Goal: Task Accomplishment & Management: Use online tool/utility

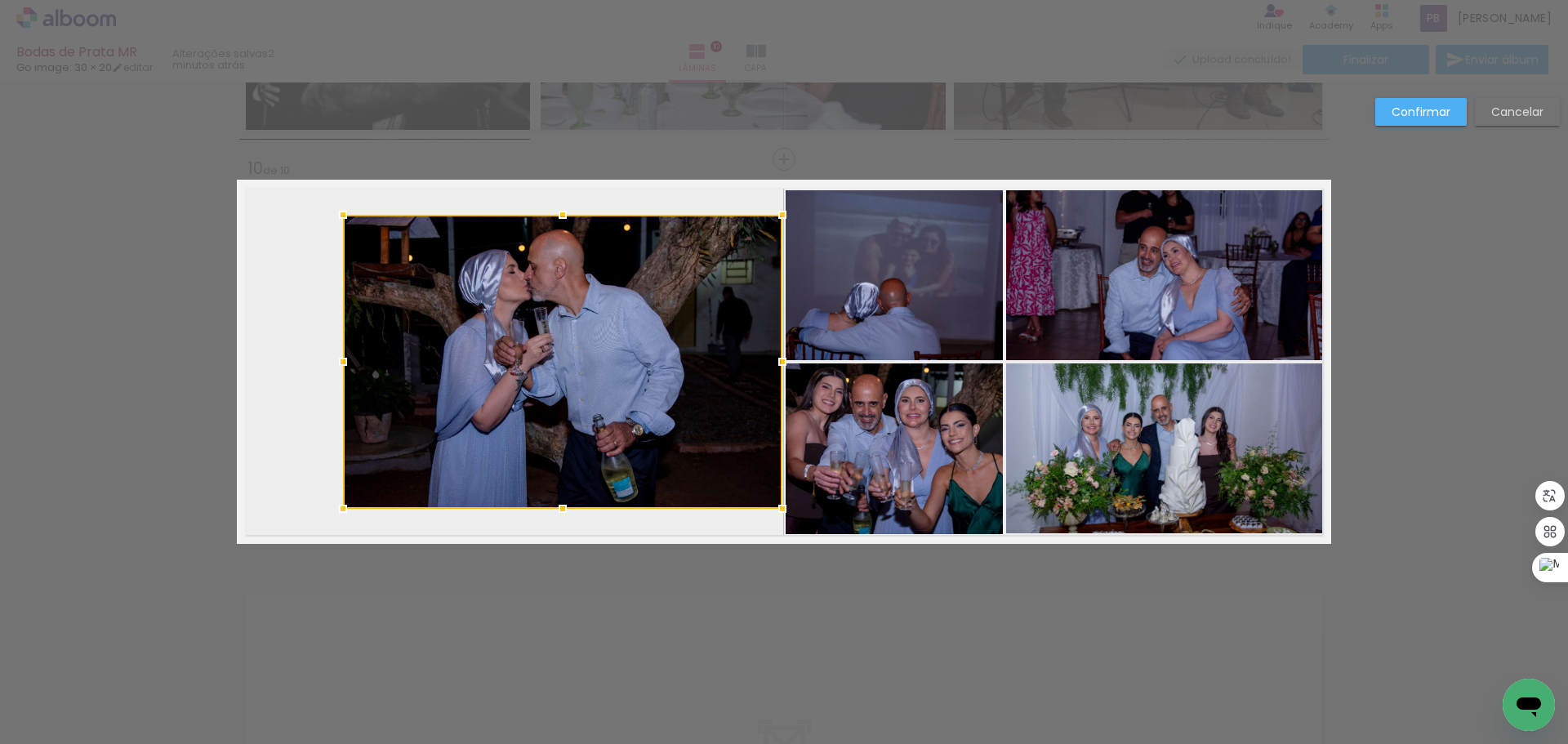
scroll to position [0, 9913]
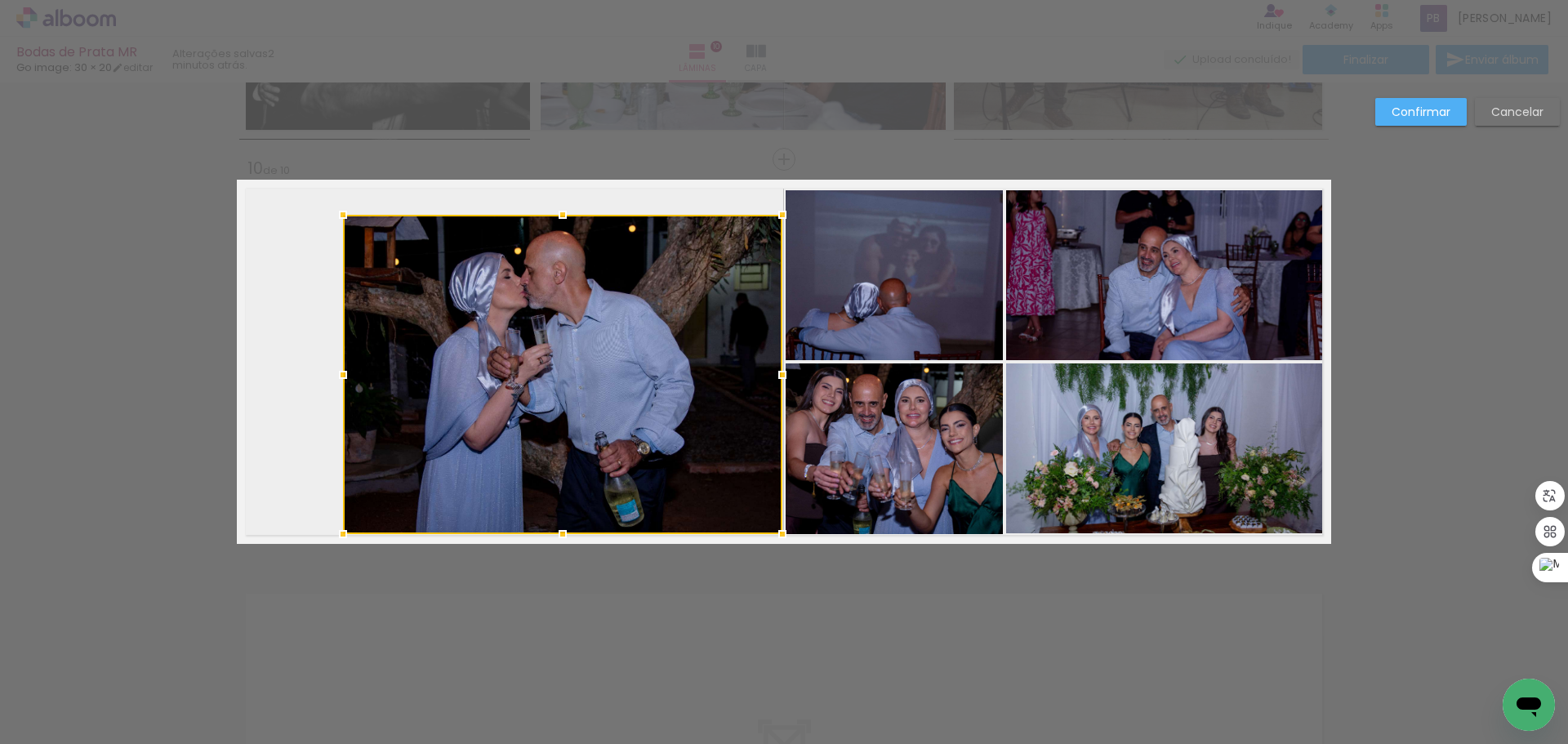
drag, startPoint x: 556, startPoint y: 509, endPoint x: 537, endPoint y: 219, distance: 290.6
click at [560, 532] on div at bounding box center [563, 534] width 33 height 33
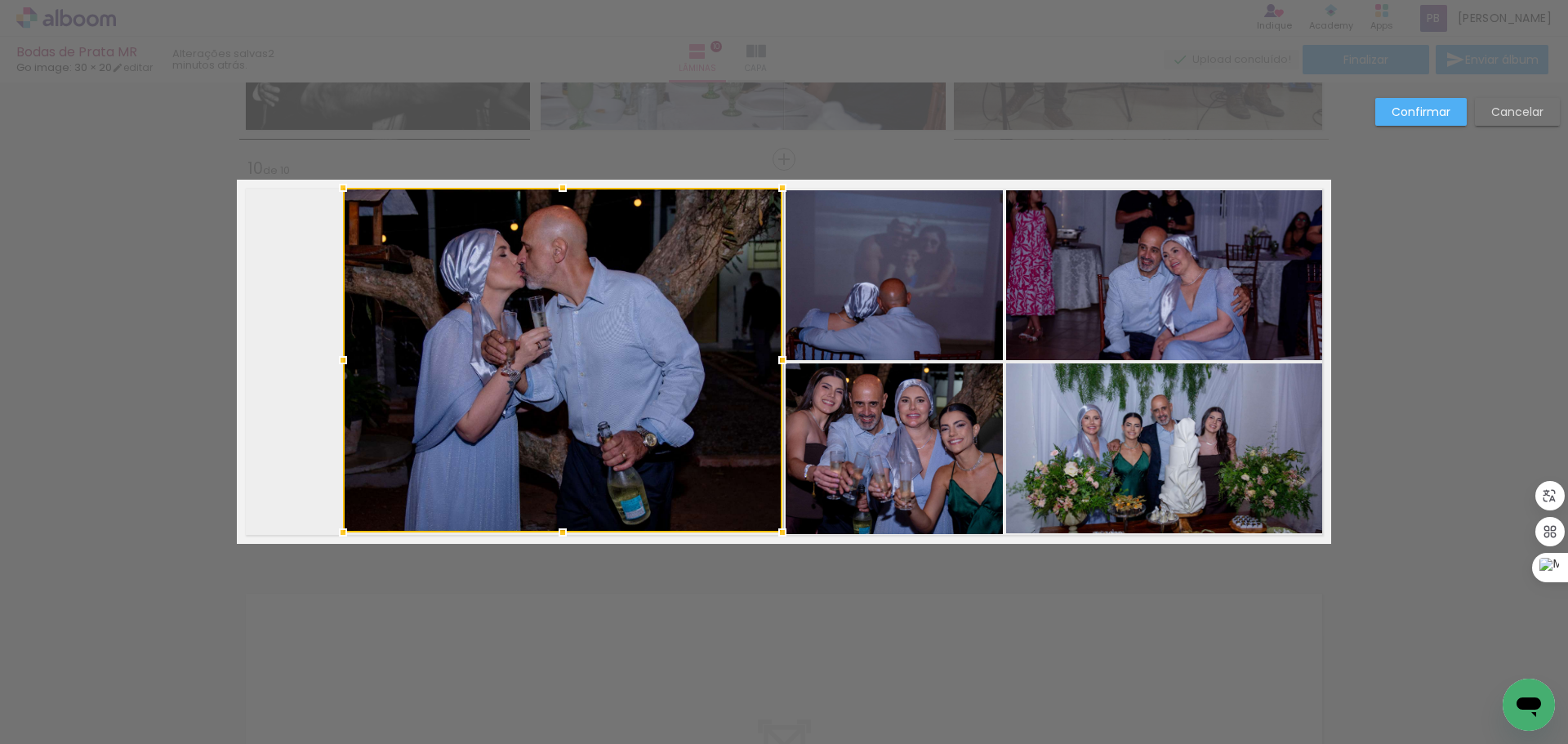
drag, startPoint x: 556, startPoint y: 216, endPoint x: 564, endPoint y: 189, distance: 28.2
click at [564, 189] on div at bounding box center [563, 188] width 33 height 33
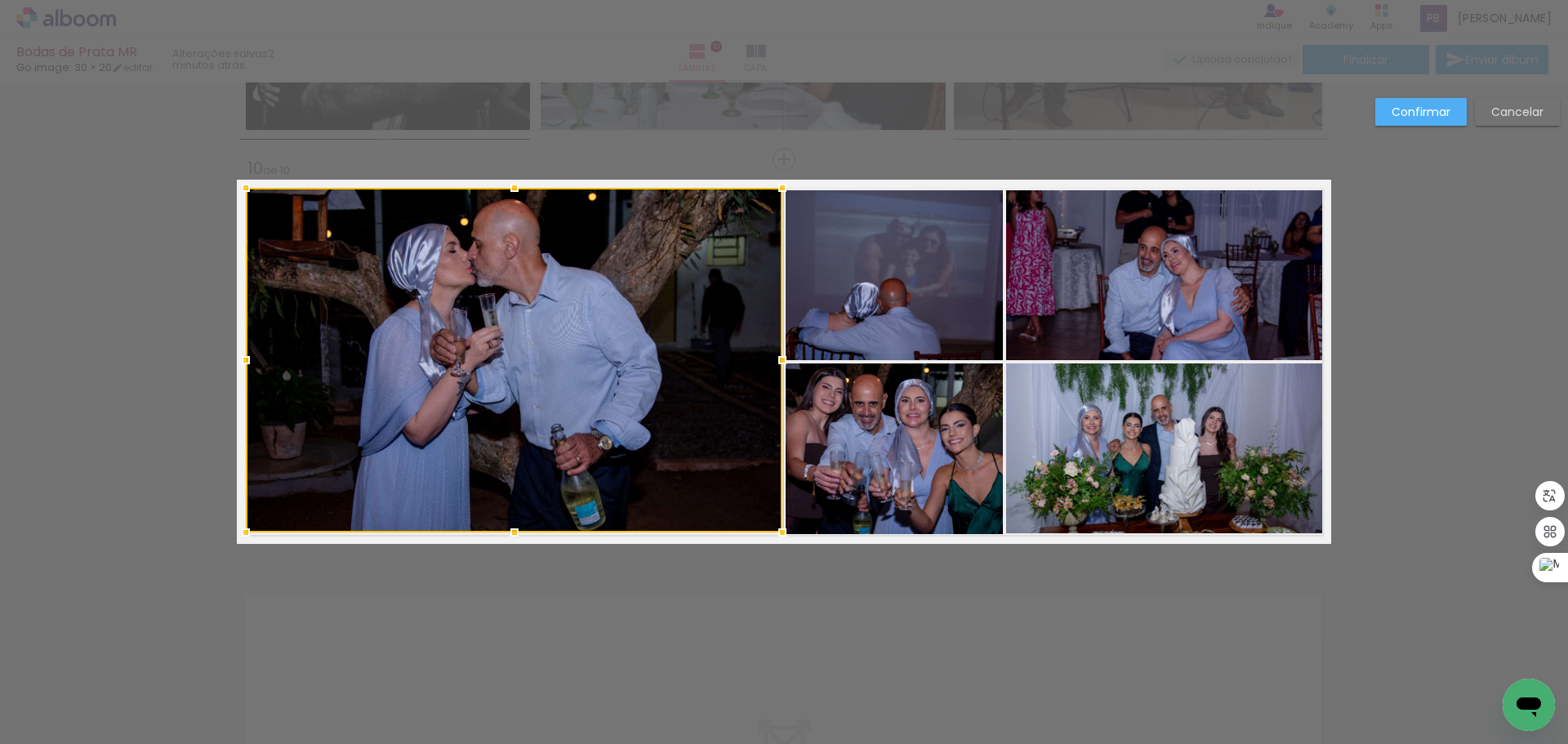
drag, startPoint x: 337, startPoint y: 360, endPoint x: 240, endPoint y: 355, distance: 97.1
click at [240, 355] on div at bounding box center [246, 361] width 33 height 33
click at [1438, 102] on paper-button "Confirmar" at bounding box center [1421, 112] width 92 height 27
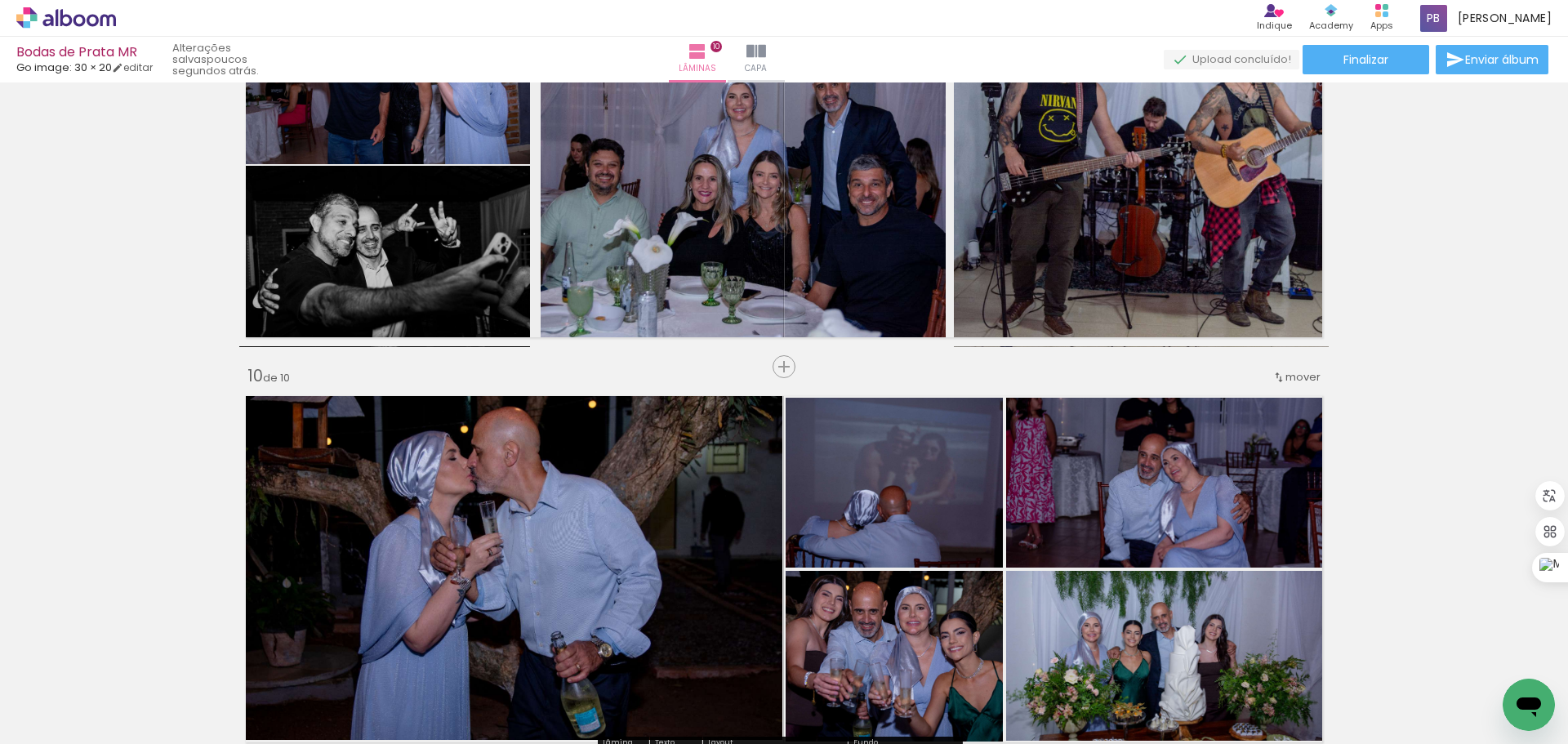
scroll to position [2897, 0]
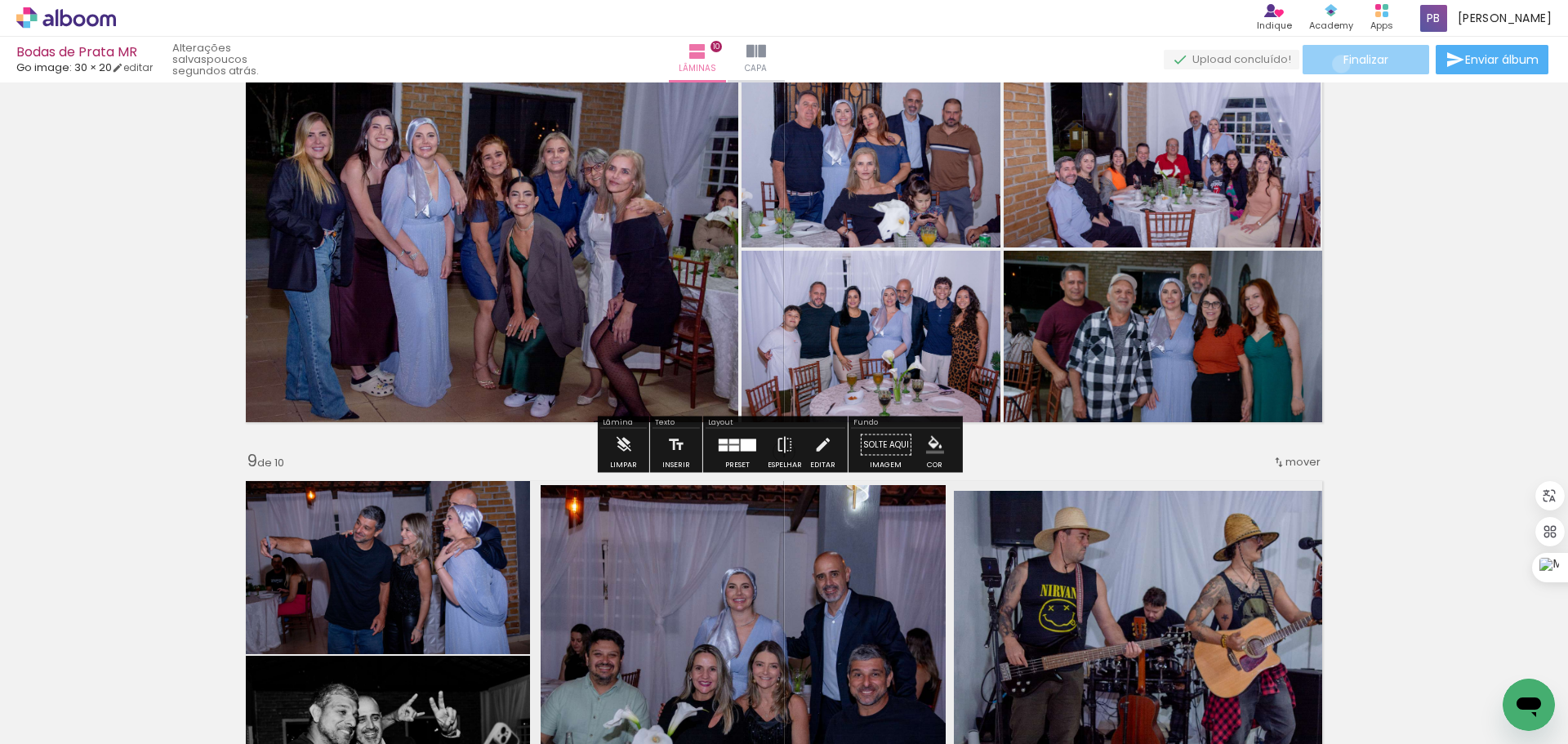
click at [1336, 64] on paper-button "Finalizar" at bounding box center [1366, 59] width 126 height 29
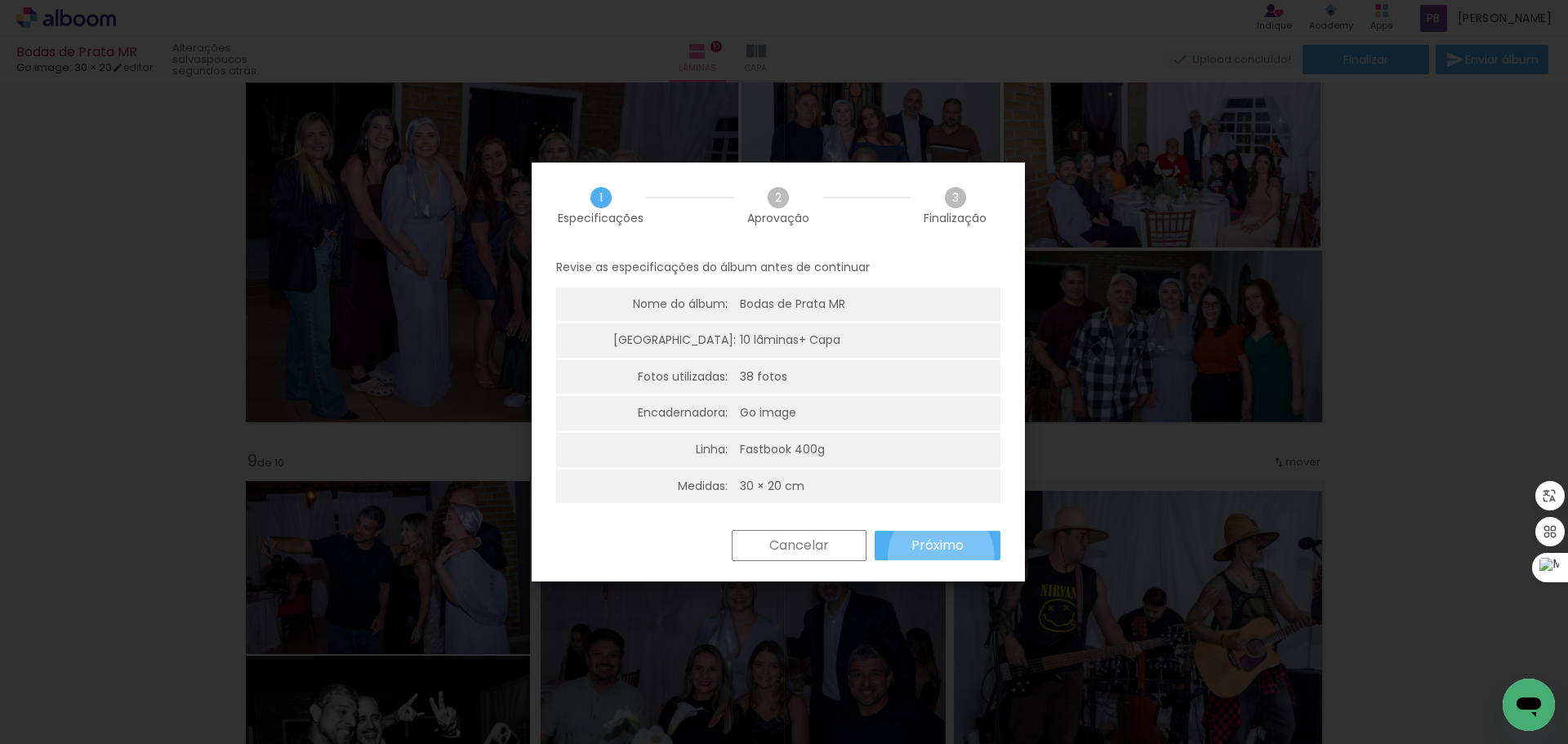
click at [941, 555] on paper-button "Próximo" at bounding box center [936, 545] width 125 height 29
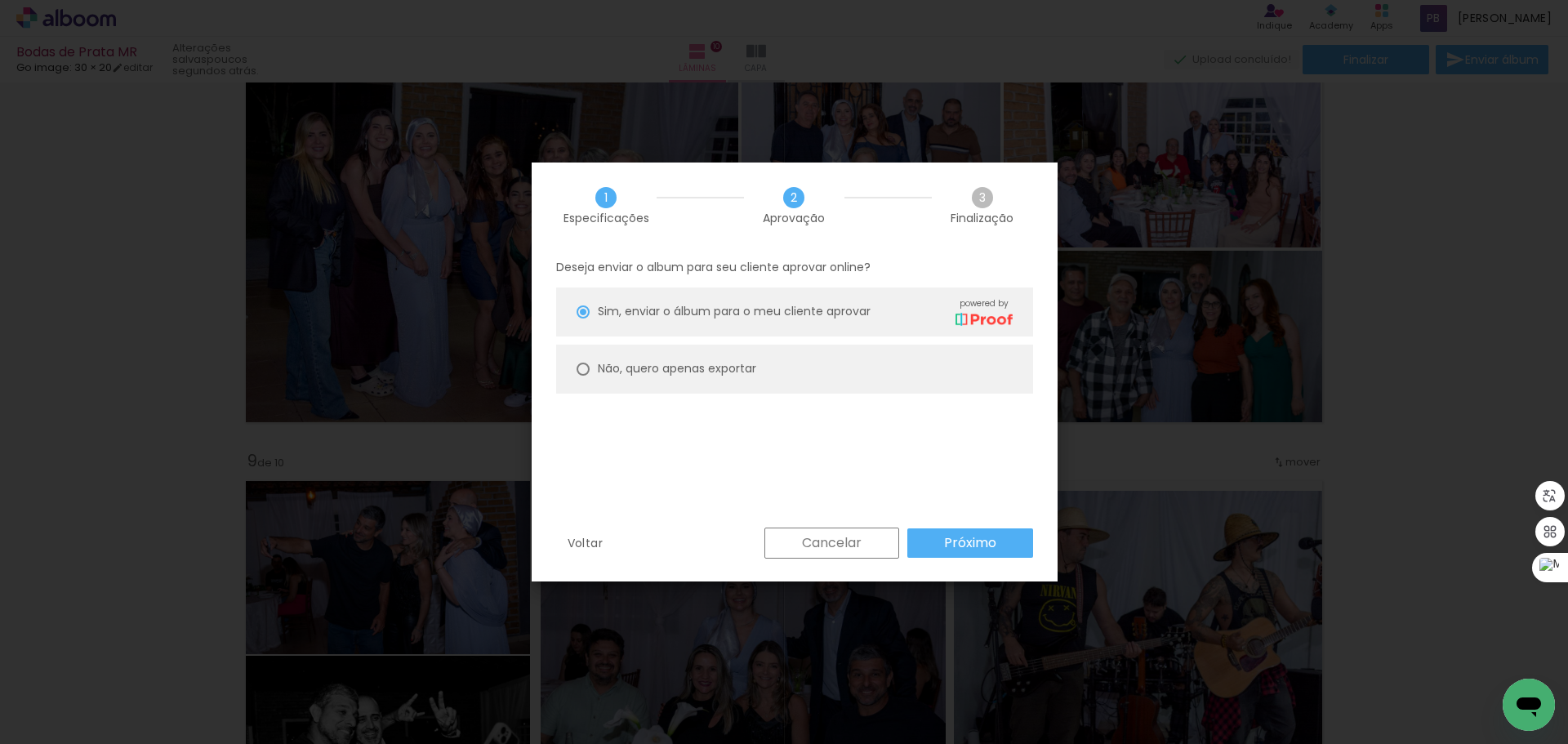
click at [0, 0] on slot "Não, quero apenas exportar" at bounding box center [0, 0] width 0 height 0
type paper-radio-button "on"
click at [0, 0] on slot "Próximo" at bounding box center [0, 0] width 0 height 0
type input "Alta, 300 DPI"
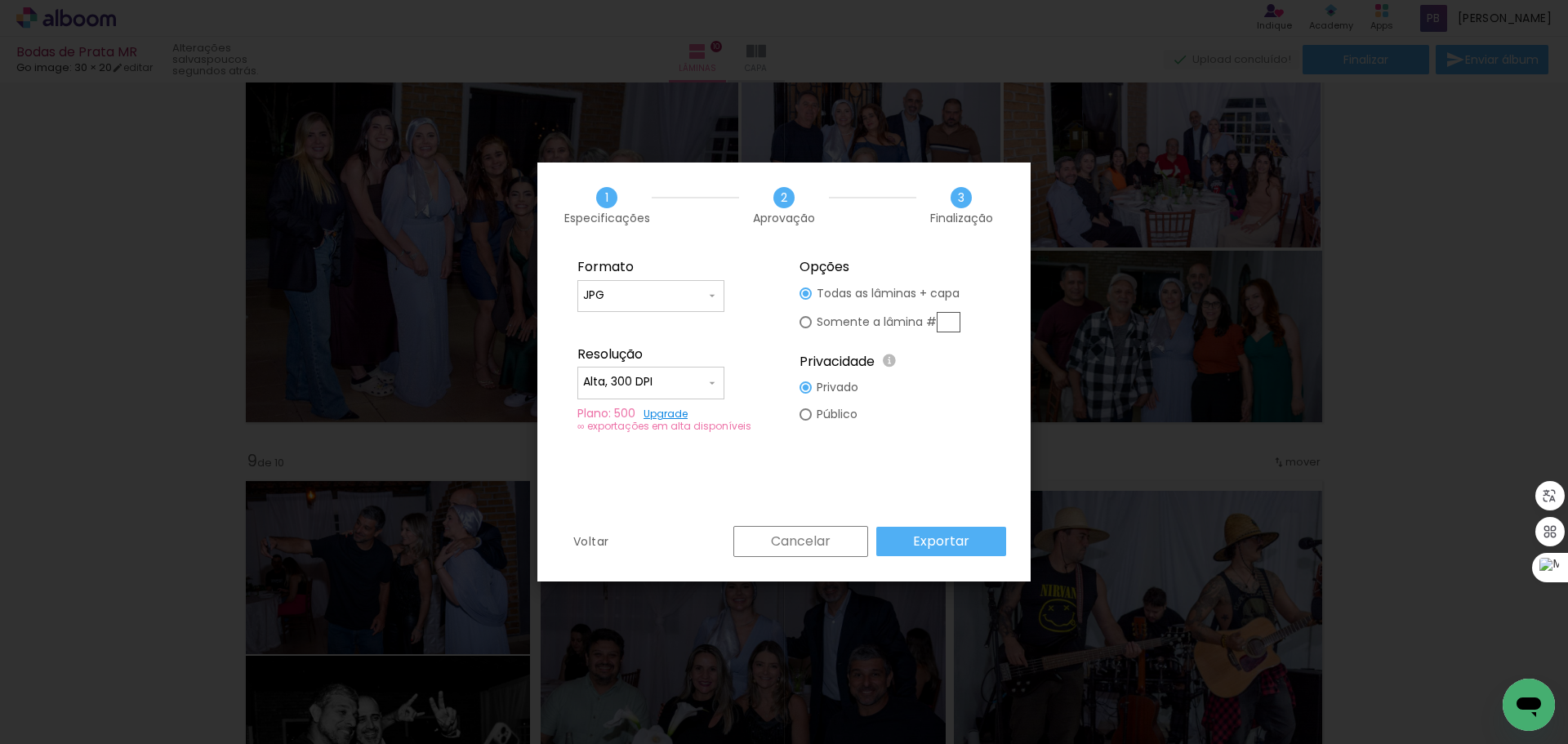
click at [970, 542] on paper-button "Exportar" at bounding box center [941, 541] width 130 height 29
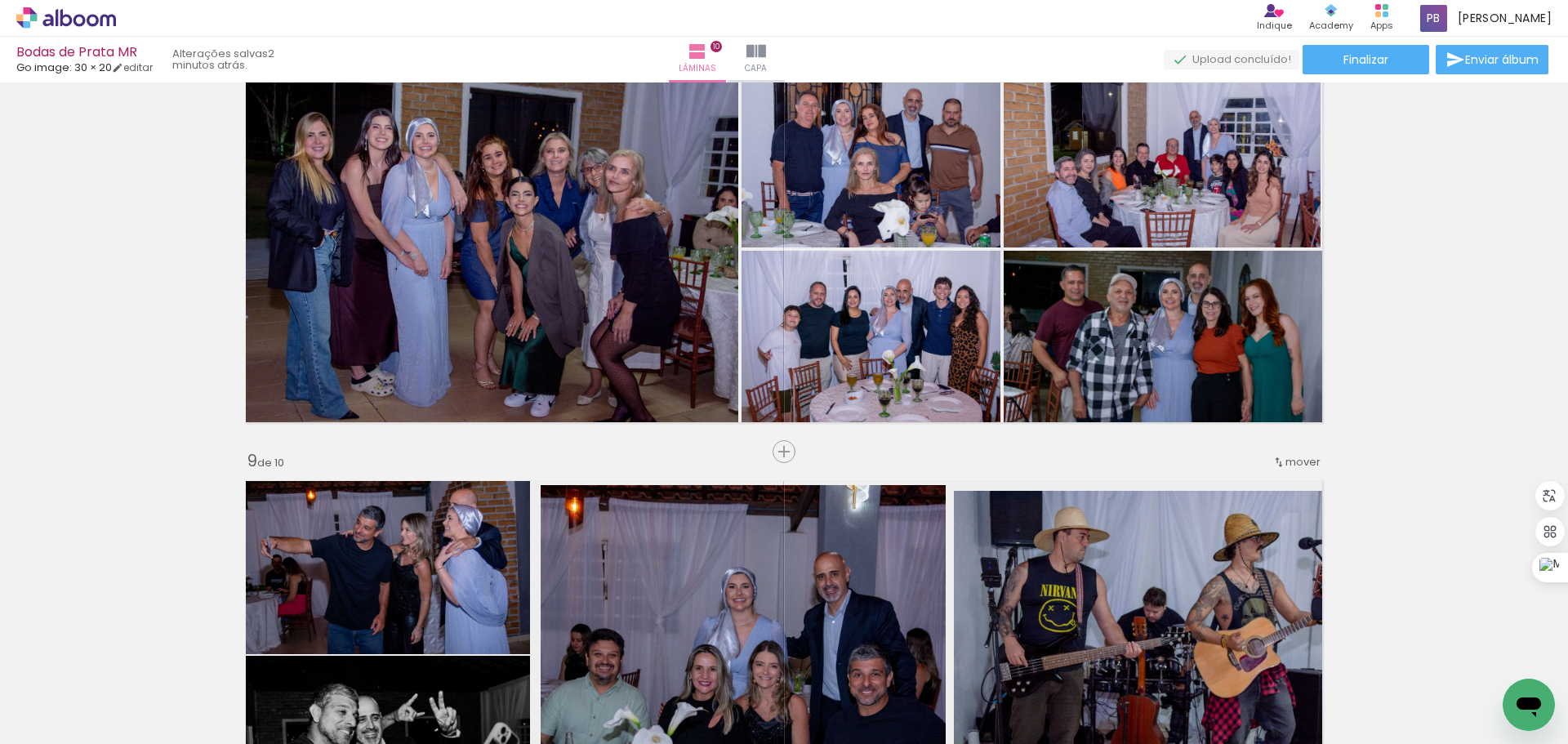
scroll to position [0, 9913]
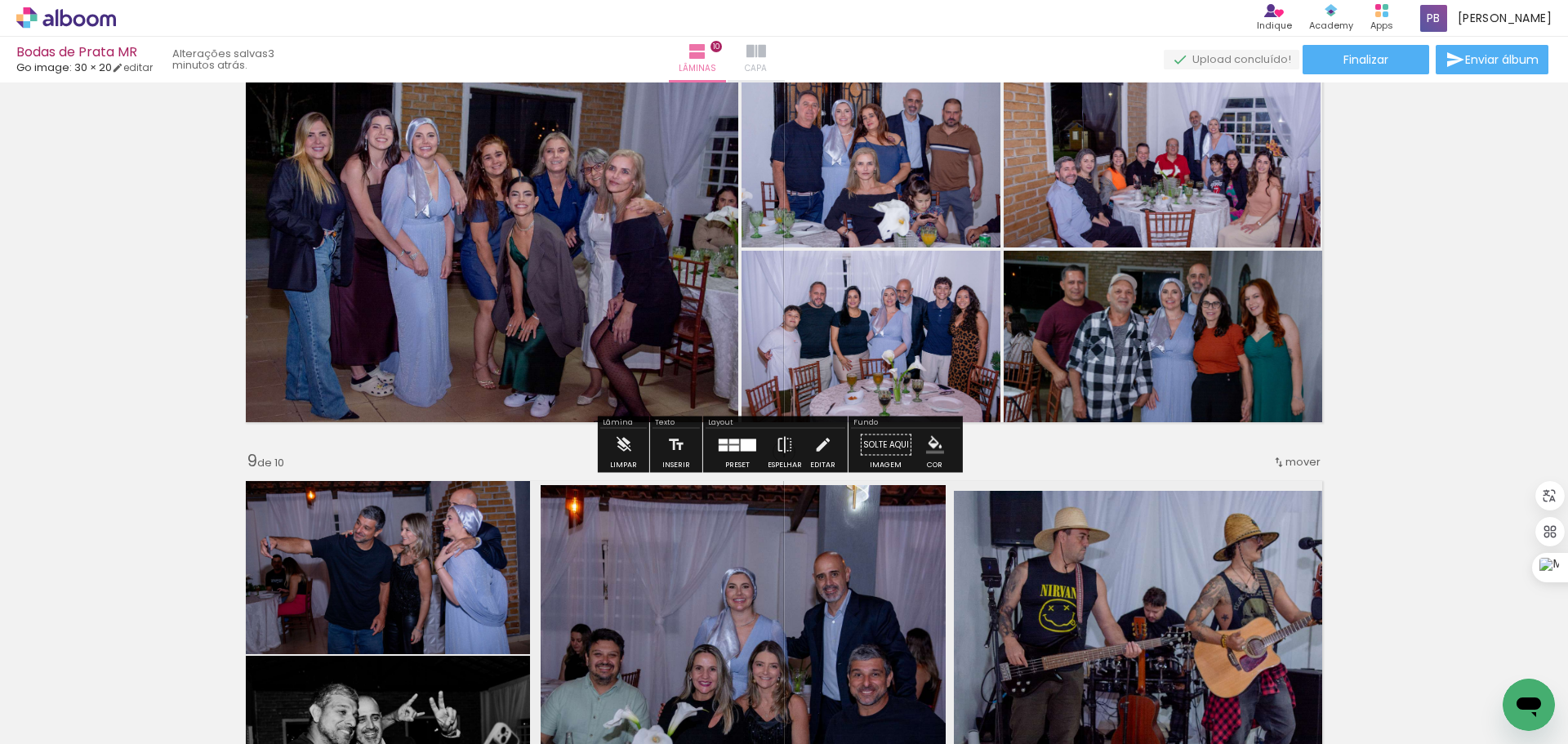
click at [767, 68] on span "Capa" at bounding box center [756, 69] width 22 height 15
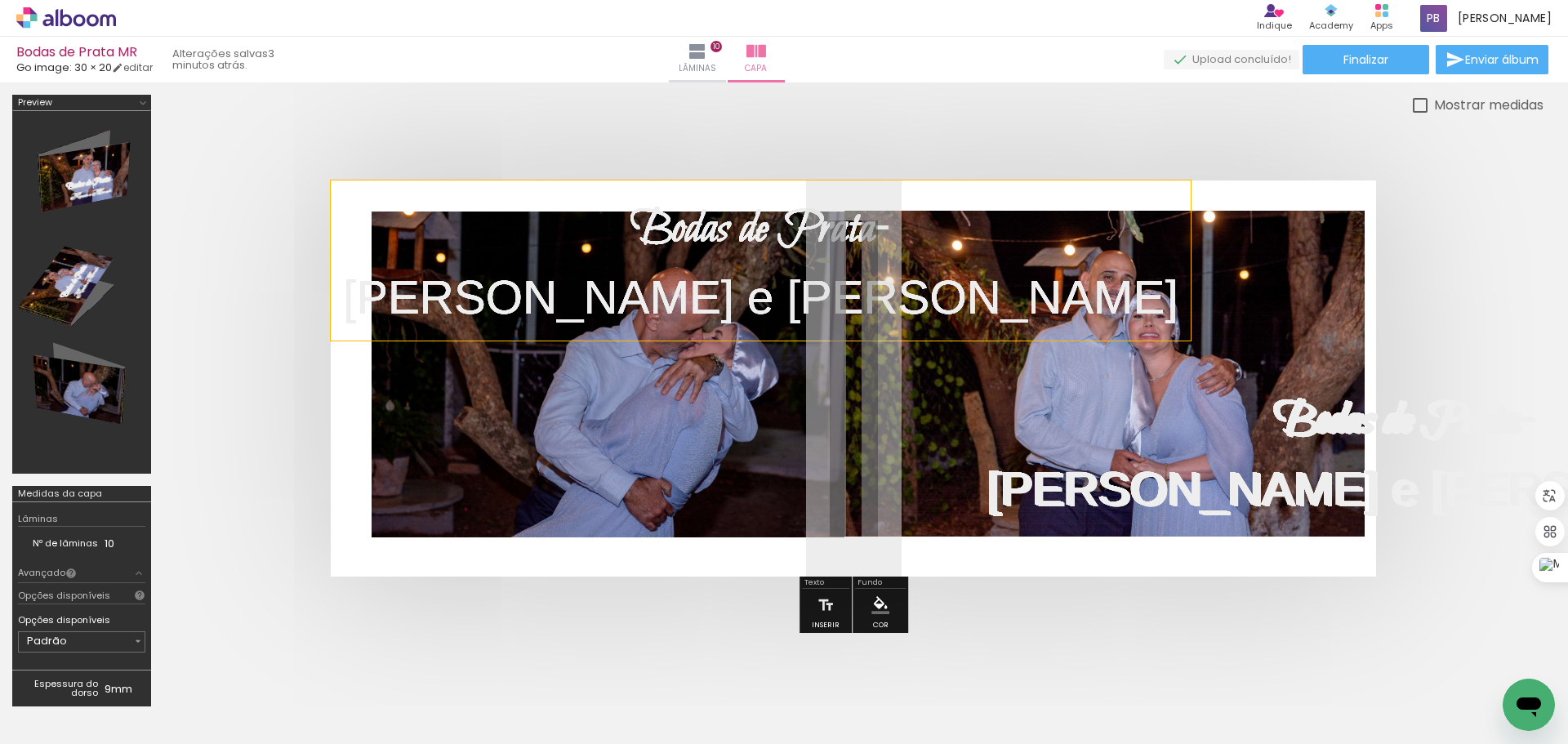
click at [586, 305] on span "[PERSON_NAME] e [PERSON_NAME]" at bounding box center [761, 297] width 836 height 53
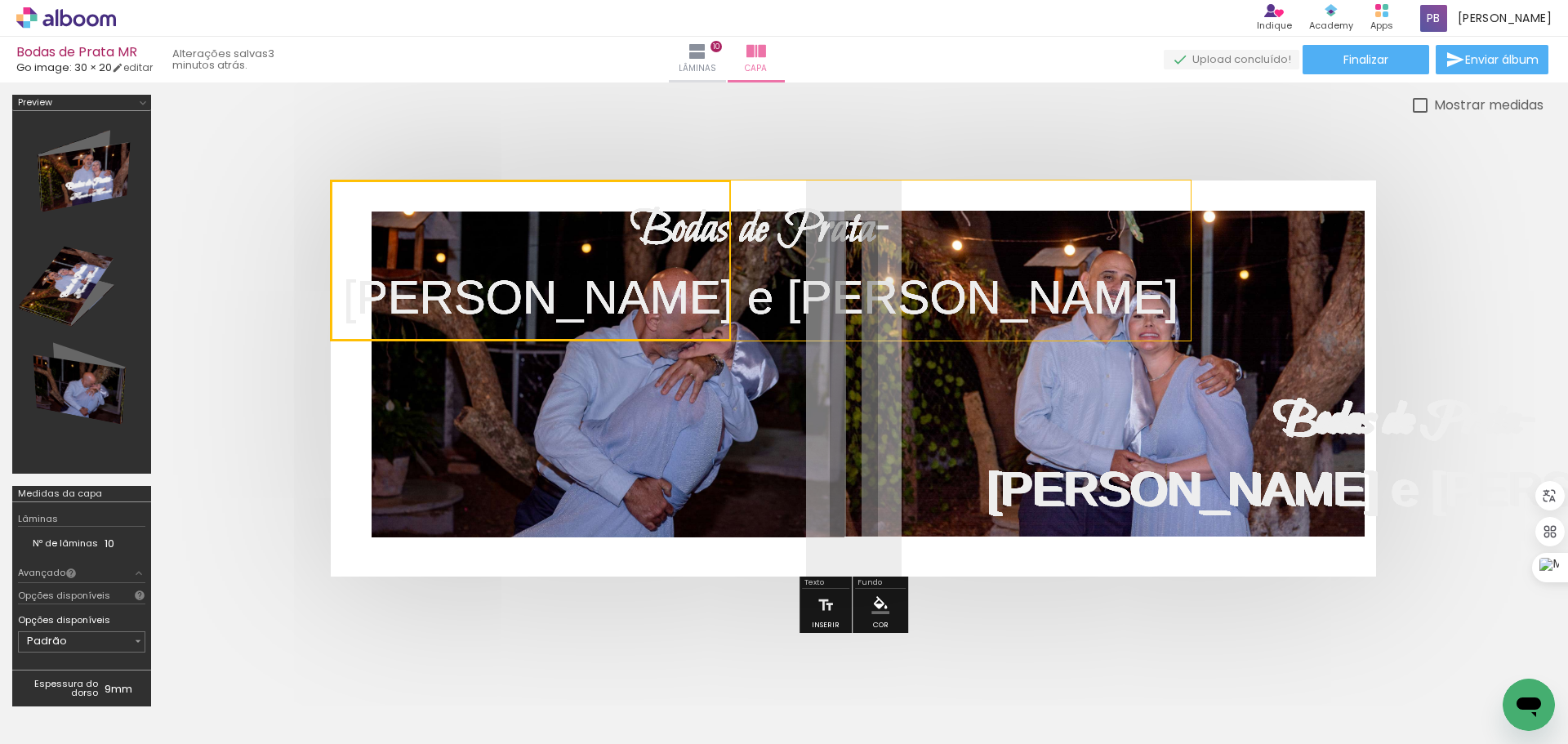
click at [648, 340] on quentale-selection at bounding box center [530, 260] width 400 height 160
type input "Bilbo Swash Caps"
